Goal: Information Seeking & Learning: Learn about a topic

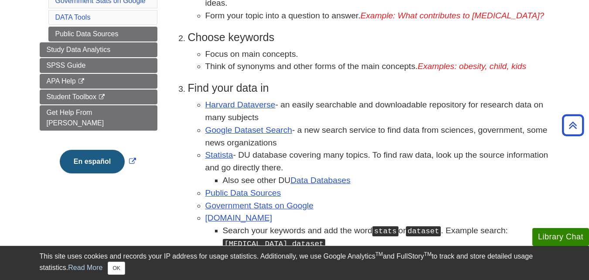
scroll to position [218, 0]
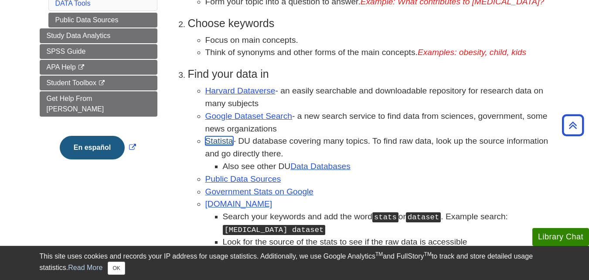
click at [230, 139] on link "Statista" at bounding box center [219, 140] width 28 height 9
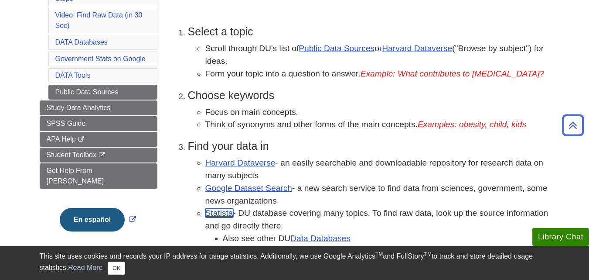
scroll to position [87, 0]
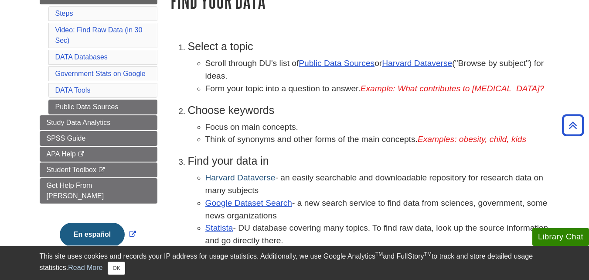
scroll to position [131, 0]
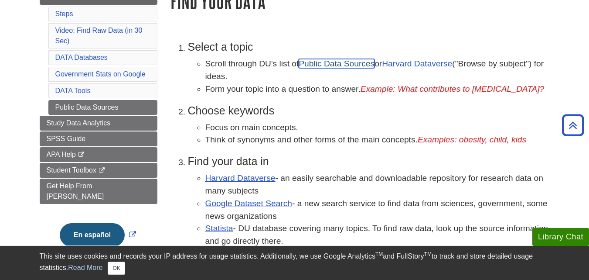
click at [322, 62] on link "Public Data Sources" at bounding box center [337, 63] width 76 height 9
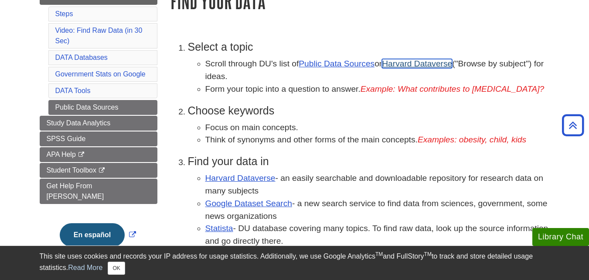
click at [428, 63] on link "Harvard Dataverse" at bounding box center [417, 63] width 70 height 9
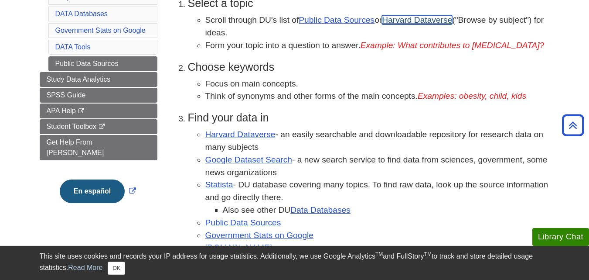
scroll to position [218, 0]
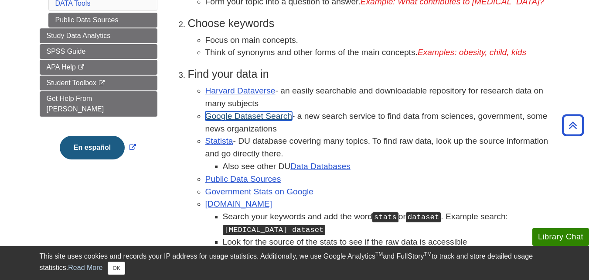
click at [267, 114] on link "Google Dataset Search" at bounding box center [248, 115] width 87 height 9
click at [369, 31] on li "Choose keywords Focus on main concepts. Think of synonyms and other forms of th…" at bounding box center [369, 38] width 362 height 42
click at [208, 139] on link "Statista" at bounding box center [219, 140] width 28 height 9
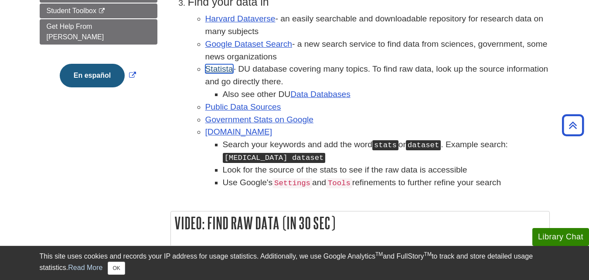
scroll to position [305, 0]
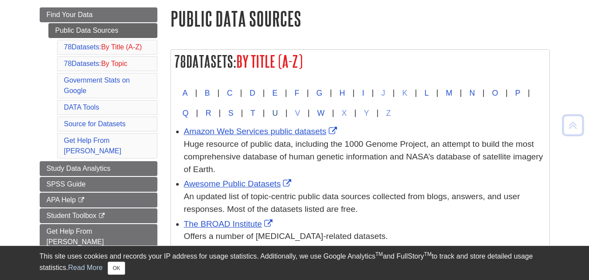
scroll to position [131, 0]
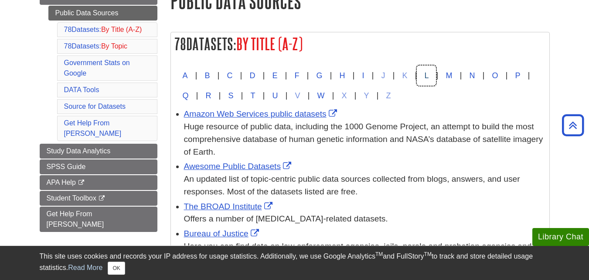
click at [436, 74] on button "L" at bounding box center [426, 75] width 19 height 20
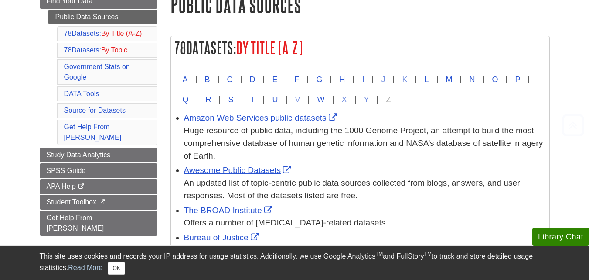
scroll to position [131, 0]
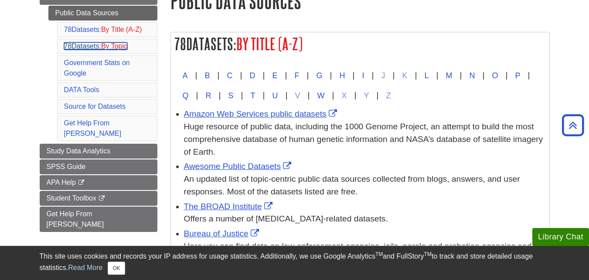
click at [120, 50] on span "By Topic" at bounding box center [114, 45] width 26 height 7
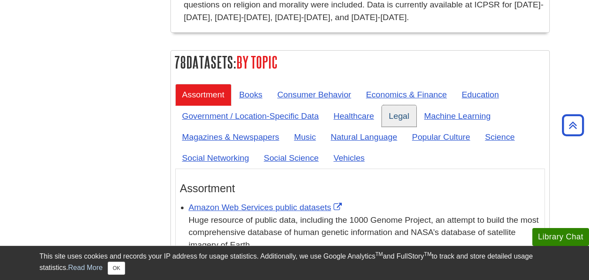
click at [396, 105] on link "Legal" at bounding box center [399, 115] width 34 height 21
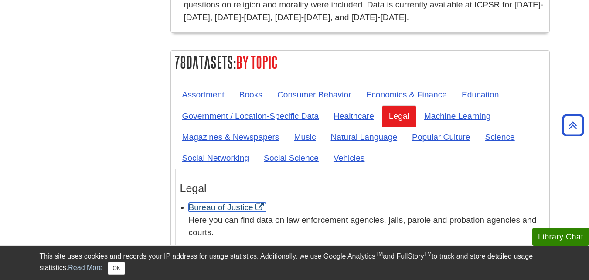
click at [264, 202] on link "Bureau of Justice" at bounding box center [227, 206] width 77 height 9
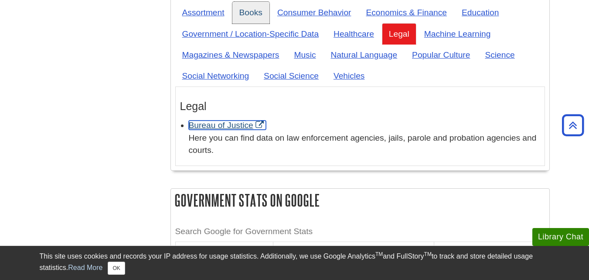
scroll to position [3390, 0]
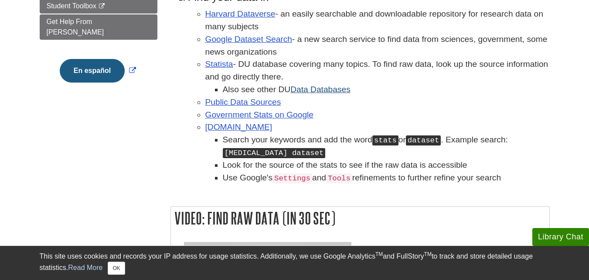
scroll to position [262, 0]
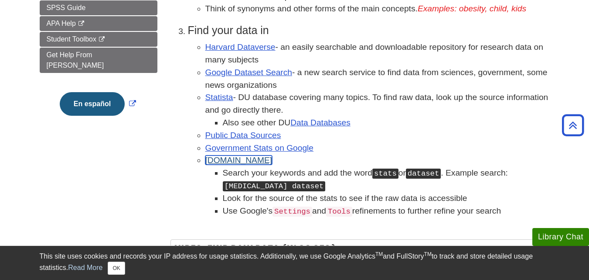
click at [229, 159] on link "[DOMAIN_NAME]" at bounding box center [238, 159] width 67 height 9
drag, startPoint x: 218, startPoint y: 97, endPoint x: 224, endPoint y: 104, distance: 9.3
click at [218, 98] on link "Statista" at bounding box center [219, 96] width 28 height 9
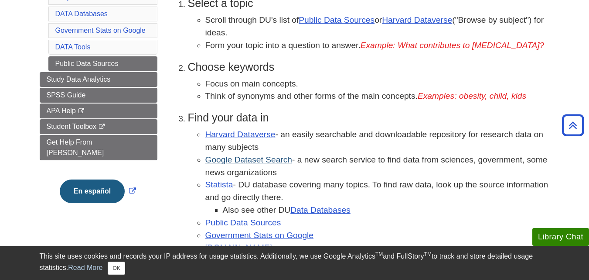
scroll to position [218, 0]
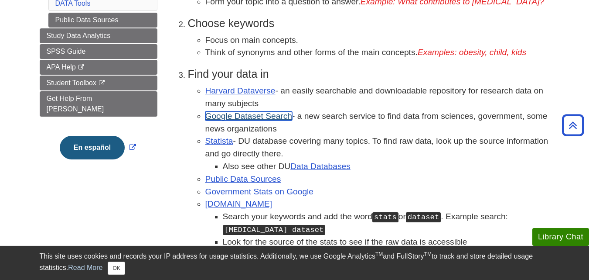
click at [254, 114] on link "Google Dataset Search" at bounding box center [248, 115] width 87 height 9
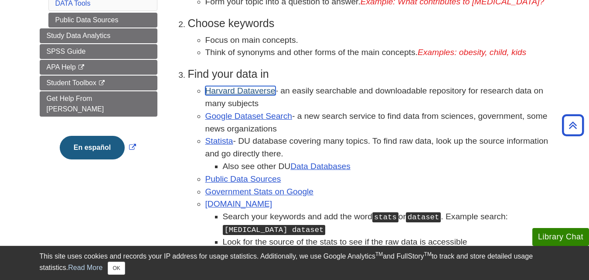
click at [240, 89] on link "Harvard Dataverse" at bounding box center [240, 90] width 70 height 9
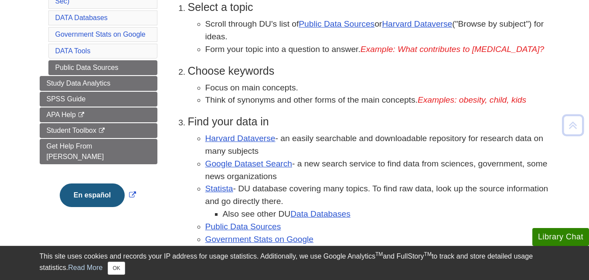
scroll to position [218, 0]
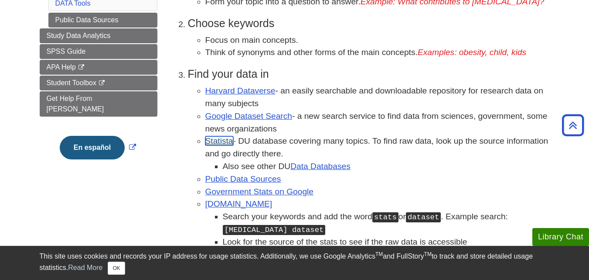
click at [220, 143] on link "Statista" at bounding box center [219, 140] width 28 height 9
click at [250, 88] on link "Harvard Dataverse" at bounding box center [240, 90] width 70 height 9
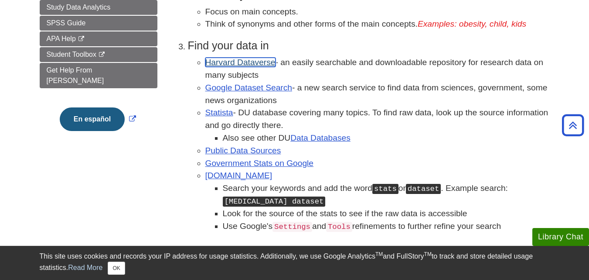
scroll to position [262, 0]
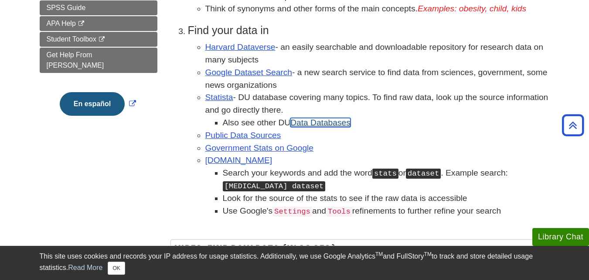
click at [312, 122] on link "Data Databases" at bounding box center [321, 122] width 60 height 9
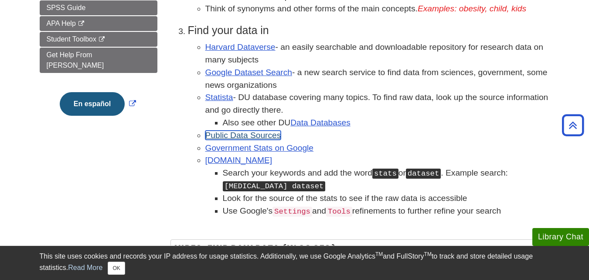
click at [263, 133] on link "Public Data Sources" at bounding box center [243, 134] width 76 height 9
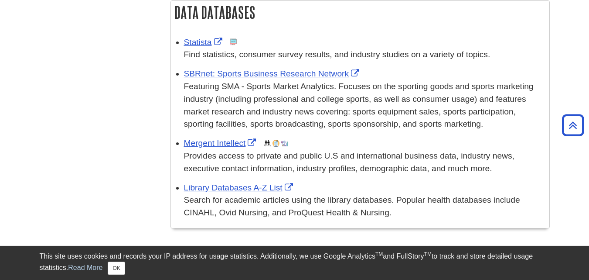
scroll to position [687, 0]
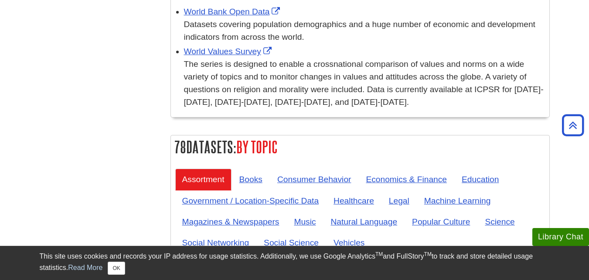
scroll to position [3272, 0]
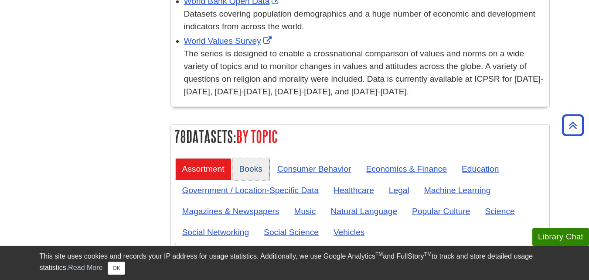
click at [256, 158] on link "Books" at bounding box center [251, 168] width 37 height 21
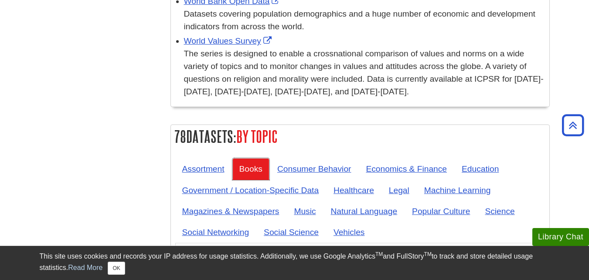
click at [253, 158] on link "Books" at bounding box center [251, 168] width 37 height 21
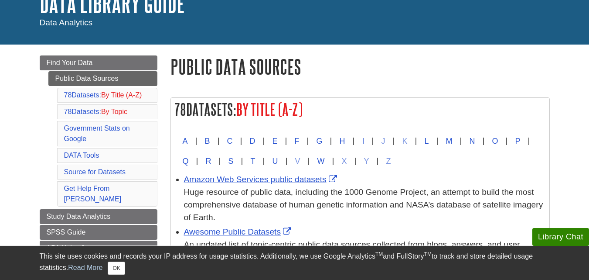
scroll to position [87, 0]
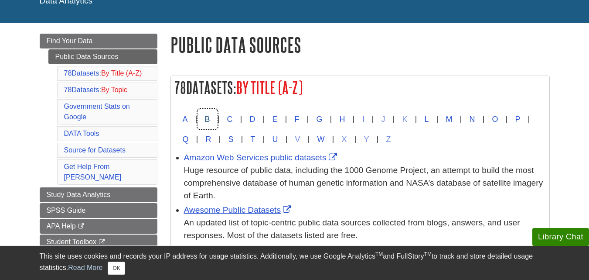
click at [208, 119] on button "B" at bounding box center [208, 119] width 20 height 20
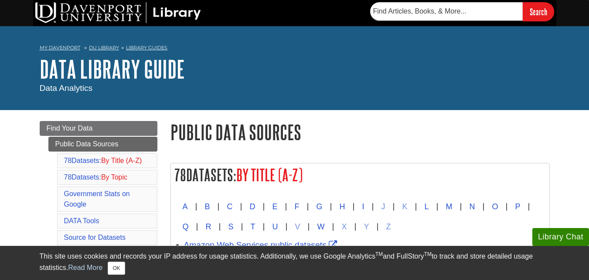
scroll to position [87, 0]
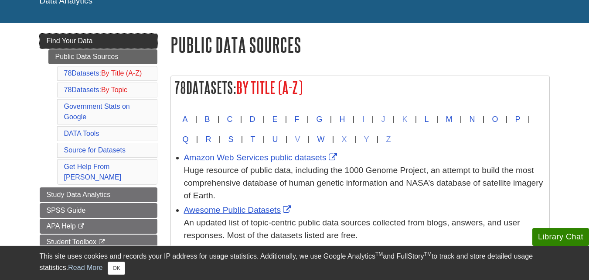
click at [94, 41] on link "Find Your Data" at bounding box center [99, 41] width 118 height 15
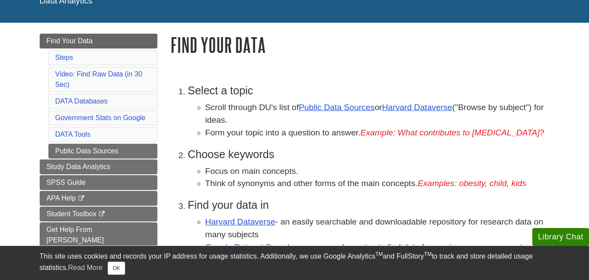
scroll to position [131, 0]
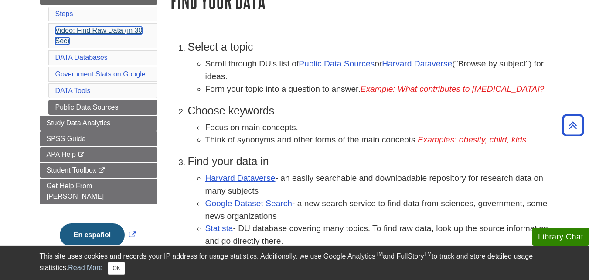
click at [110, 30] on link "Video: Find Raw Data (in 30 Sec)" at bounding box center [98, 36] width 87 height 18
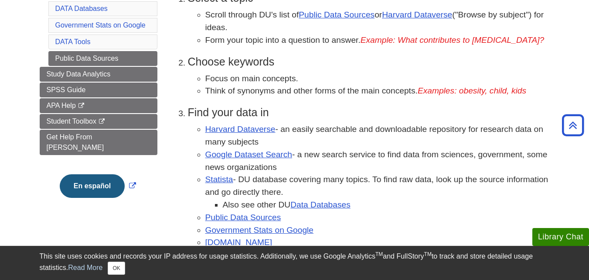
scroll to position [195, 0]
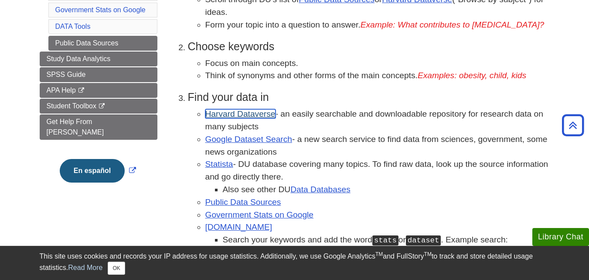
click at [235, 112] on link "Harvard Dataverse" at bounding box center [240, 113] width 70 height 9
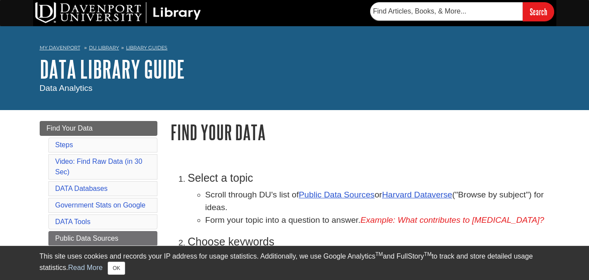
scroll to position [131, 0]
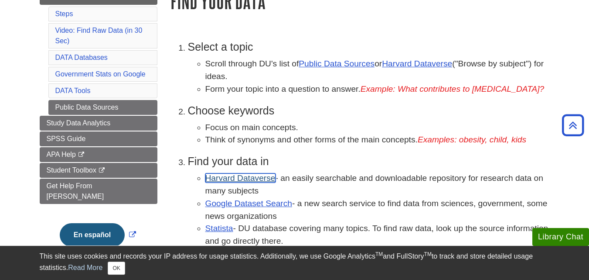
click at [243, 178] on link "Harvard Dataverse" at bounding box center [240, 177] width 70 height 9
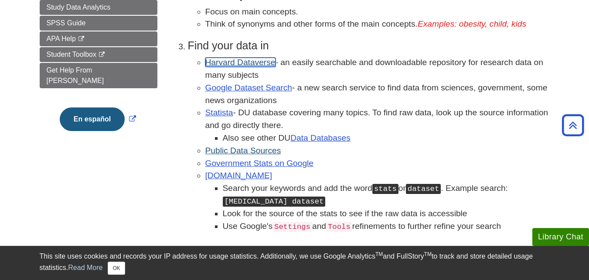
scroll to position [262, 0]
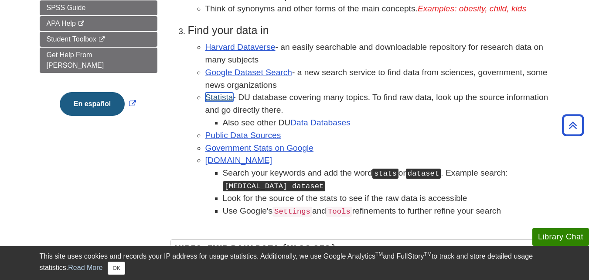
click at [223, 98] on link "Statista" at bounding box center [219, 96] width 28 height 9
click at [222, 99] on link "Statista" at bounding box center [219, 96] width 28 height 9
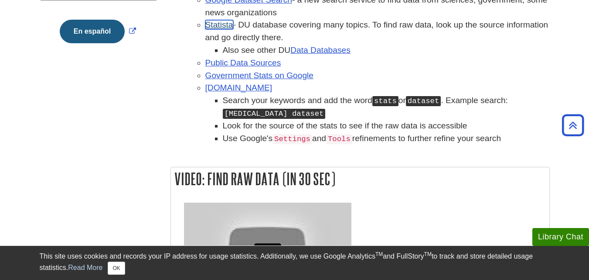
scroll to position [218, 0]
